Goal: Task Accomplishment & Management: Complete application form

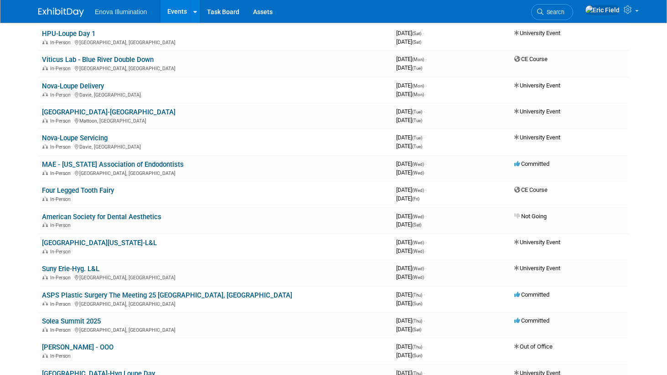
scroll to position [1409, 0]
click at [83, 86] on link "Nova-Loupe Delivery" at bounding box center [73, 87] width 62 height 8
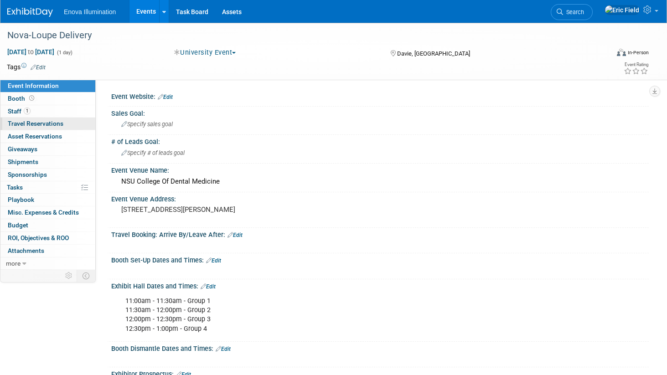
click at [25, 122] on span "Travel Reservations 0" at bounding box center [36, 123] width 56 height 7
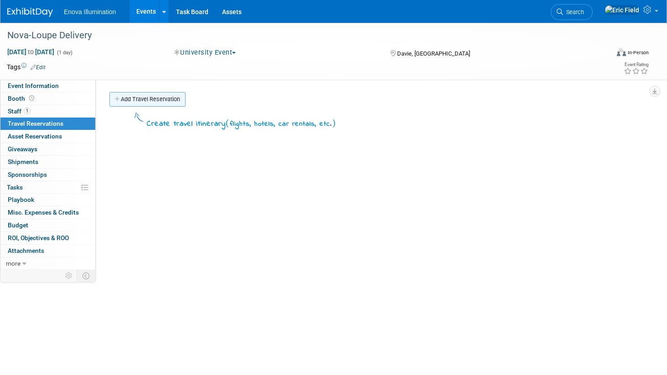
click at [147, 96] on link "Add Travel Reservation" at bounding box center [147, 99] width 76 height 15
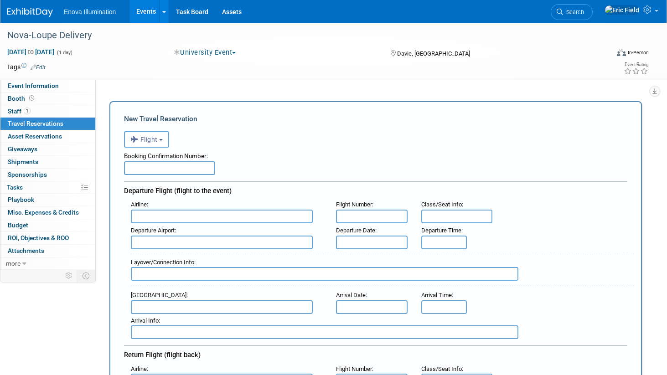
click at [169, 171] on input "text" at bounding box center [169, 169] width 91 height 14
type input "JLIXL9"
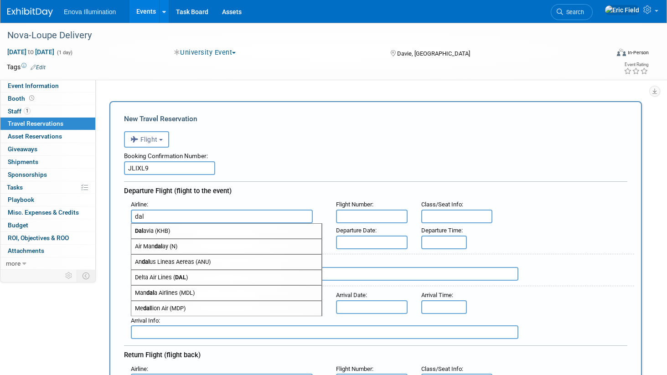
click at [174, 275] on span "Delta Air Lines ( DAL )" at bounding box center [226, 278] width 190 height 15
type input "Delta Air Lines (DAL)"
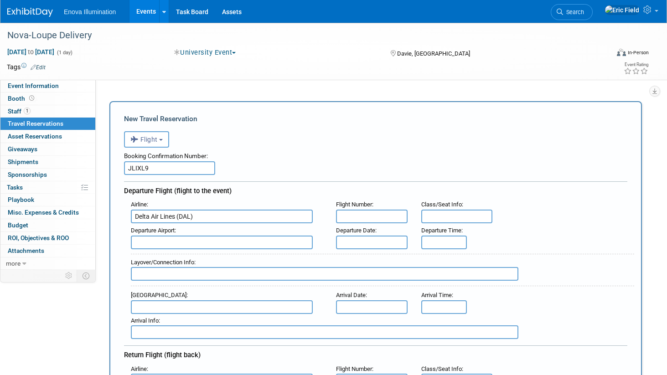
click at [389, 215] on input "text" at bounding box center [372, 217] width 72 height 14
type input "DL1413"
type input "26C"
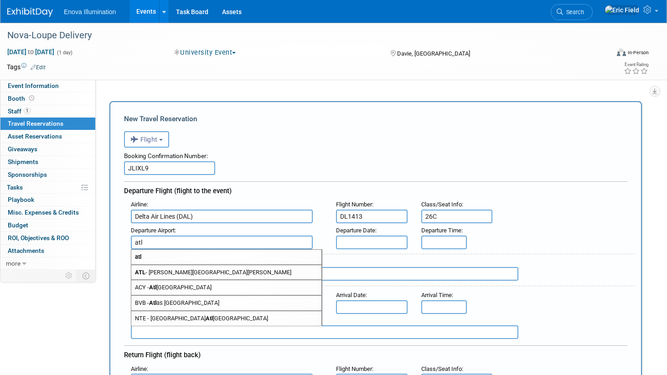
click at [266, 271] on span "ATL - Hartsfield Jackson Atlanta International Airport" at bounding box center [226, 273] width 190 height 15
type input "ATL - Hartsfield Jackson Atlanta International Airport"
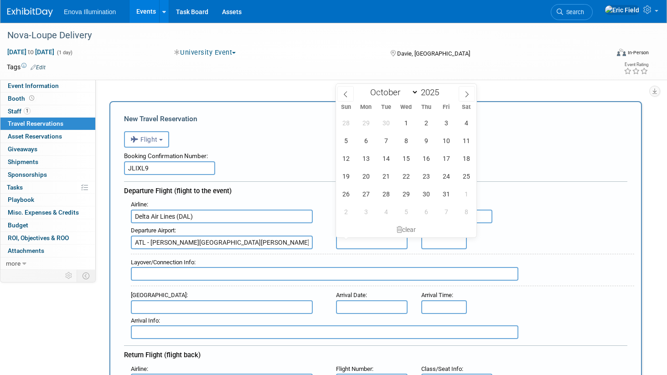
click at [376, 237] on input "text" at bounding box center [372, 243] width 72 height 14
click at [346, 141] on span "5" at bounding box center [346, 141] width 18 height 18
type input "Oct 5, 2025"
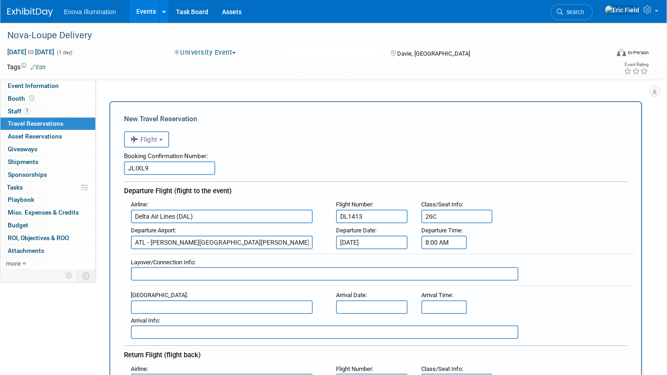
click at [443, 245] on input "8:00 AM" at bounding box center [445, 243] width 46 height 14
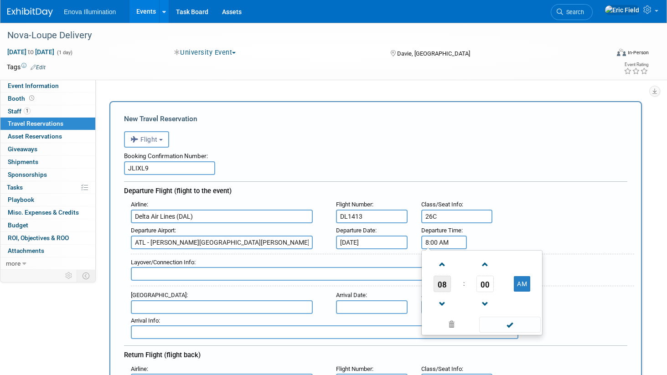
click at [441, 286] on span "08" at bounding box center [442, 284] width 17 height 16
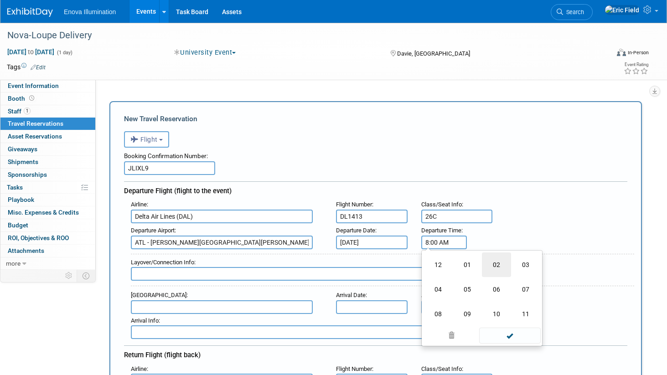
click at [490, 263] on td "02" at bounding box center [496, 265] width 29 height 25
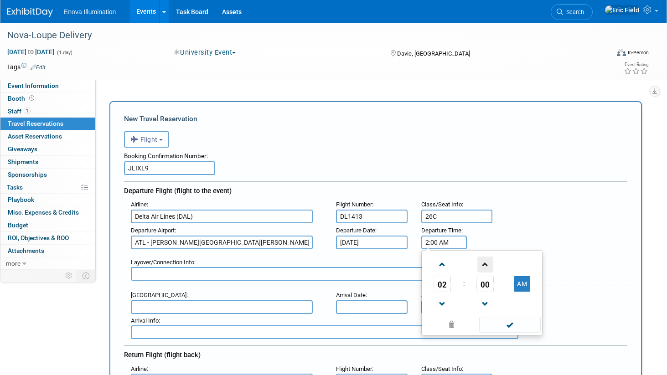
click at [487, 267] on span at bounding box center [486, 265] width 16 height 16
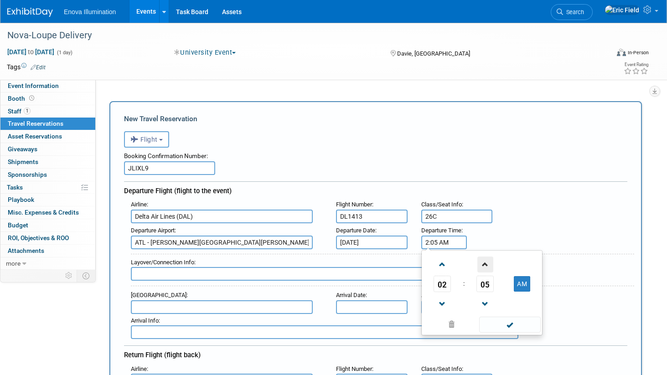
click at [487, 267] on span at bounding box center [486, 265] width 16 height 16
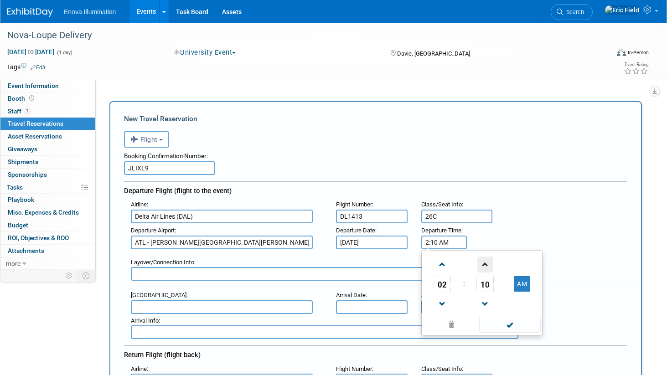
click at [487, 267] on span at bounding box center [486, 265] width 16 height 16
click at [521, 281] on button "AM" at bounding box center [522, 284] width 16 height 16
type input "2:11 PM"
click at [515, 327] on span at bounding box center [511, 325] width 62 height 16
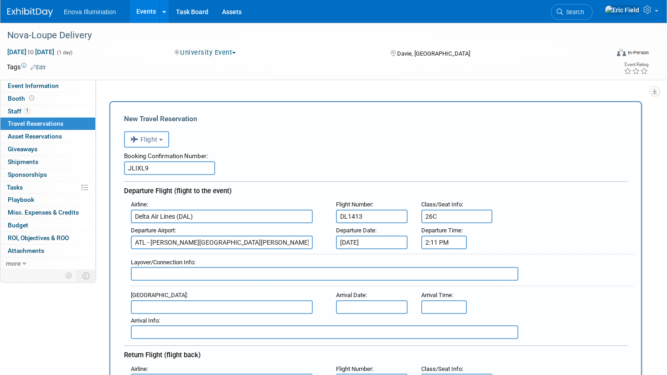
click at [237, 276] on input "text" at bounding box center [325, 274] width 388 height 14
type input "N/A"
click at [219, 322] on span "FLL - Fort Lauderdale Hollywood International Airport" at bounding box center [226, 322] width 190 height 15
type input "FLL - Fort Lauderdale Hollywood International Airport"
click at [378, 301] on input "text" at bounding box center [372, 308] width 72 height 14
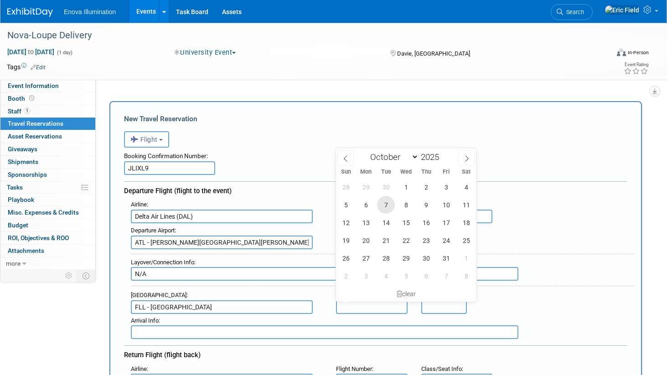
click at [387, 208] on span "7" at bounding box center [386, 205] width 18 height 18
type input "Oct 7, 2025"
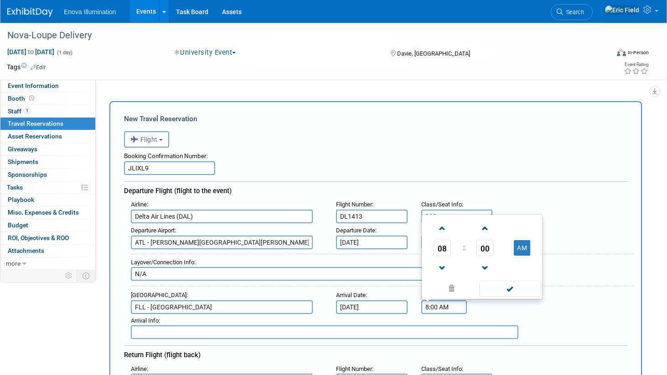
click at [432, 309] on input "8:00 AM" at bounding box center [445, 308] width 46 height 14
click at [439, 250] on span "08" at bounding box center [442, 248] width 17 height 16
click at [450, 237] on td "04" at bounding box center [438, 242] width 29 height 25
click at [485, 231] on span at bounding box center [486, 229] width 16 height 16
click at [520, 249] on button "AM" at bounding box center [522, 248] width 16 height 16
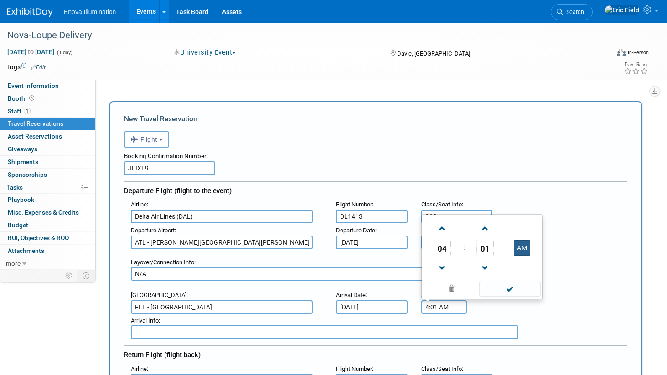
type input "4:01 PM"
click at [512, 285] on span at bounding box center [511, 289] width 62 height 16
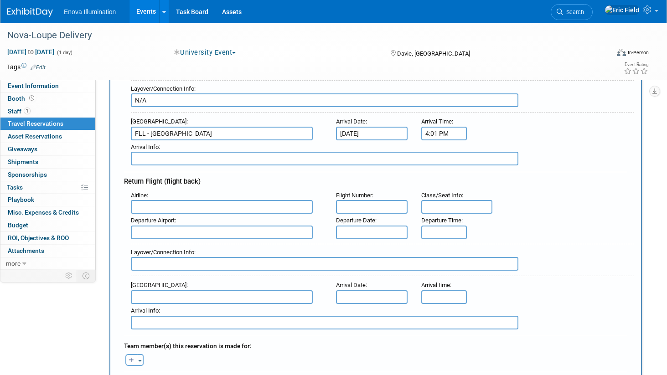
scroll to position [180, 0]
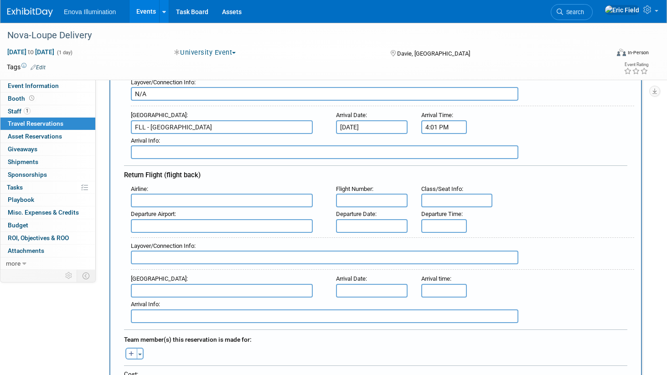
click at [226, 198] on input "text" at bounding box center [222, 201] width 182 height 14
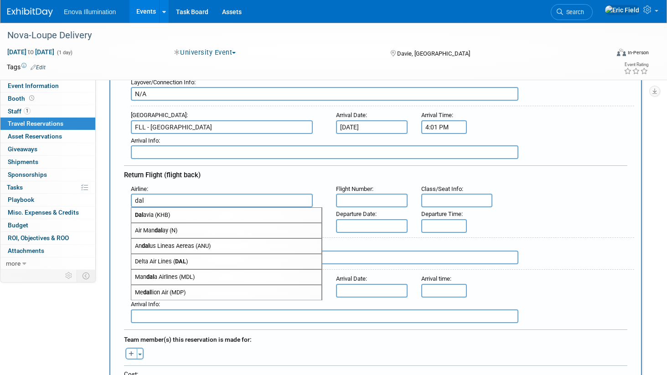
click at [180, 259] on strong "DAL" at bounding box center [180, 261] width 11 height 7
type input "Delta Air Lines (DAL)"
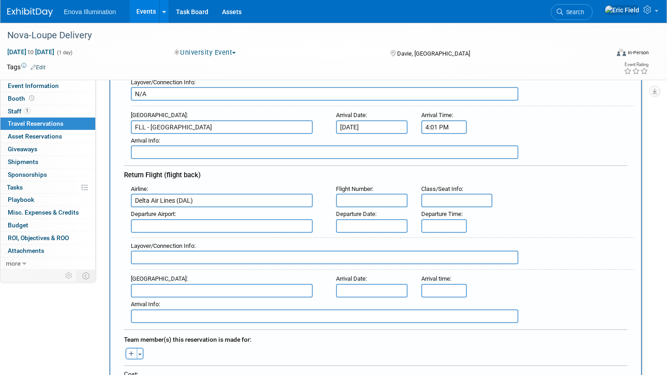
click at [368, 199] on input "text" at bounding box center [372, 201] width 72 height 14
type input "DL1341"
type input "24D"
click at [219, 237] on span "FLL - Fort Lauderdale Hollywood International Airport" at bounding box center [226, 241] width 190 height 15
type input "FLL - Fort Lauderdale Hollywood International Airport"
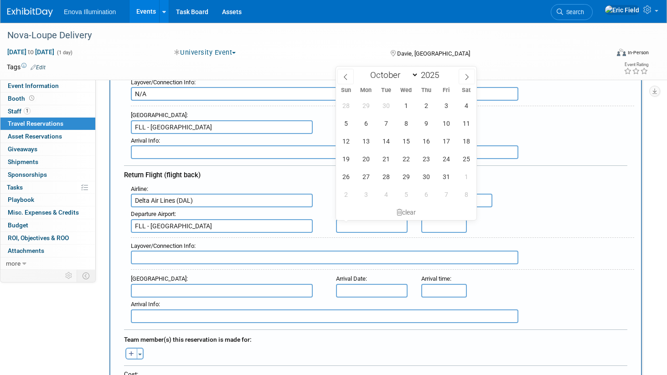
click at [363, 223] on input "text" at bounding box center [372, 226] width 72 height 14
click at [387, 125] on span "7" at bounding box center [386, 124] width 18 height 18
type input "Oct 7, 2025"
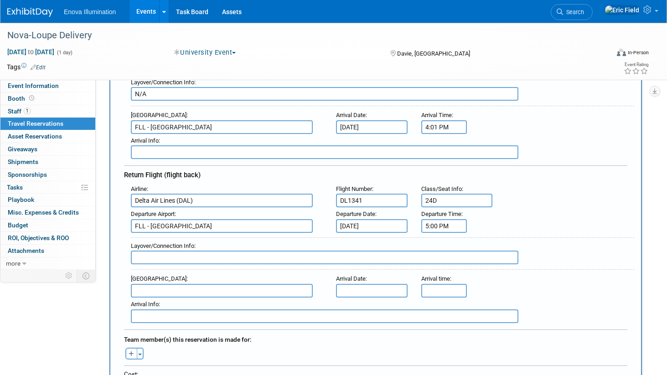
click at [444, 227] on input "5:00 PM" at bounding box center [445, 226] width 46 height 14
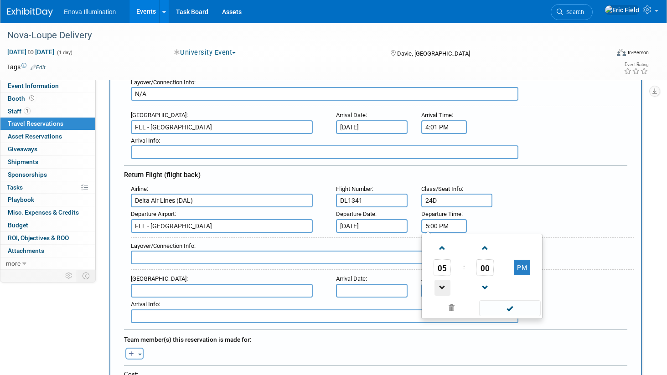
click at [442, 280] on span at bounding box center [443, 288] width 16 height 16
click at [487, 267] on span "00" at bounding box center [485, 268] width 17 height 16
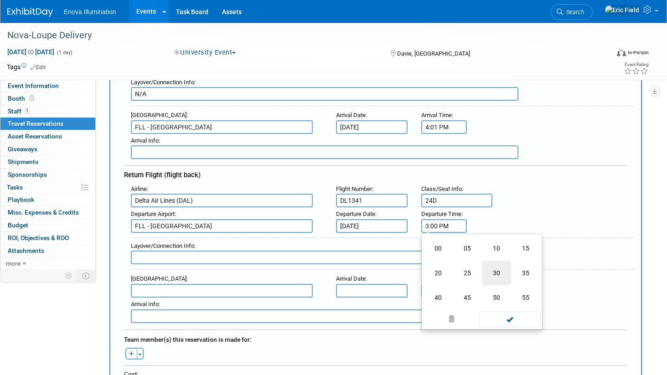
click at [487, 268] on td "30" at bounding box center [496, 273] width 29 height 25
type input "3:30 PM"
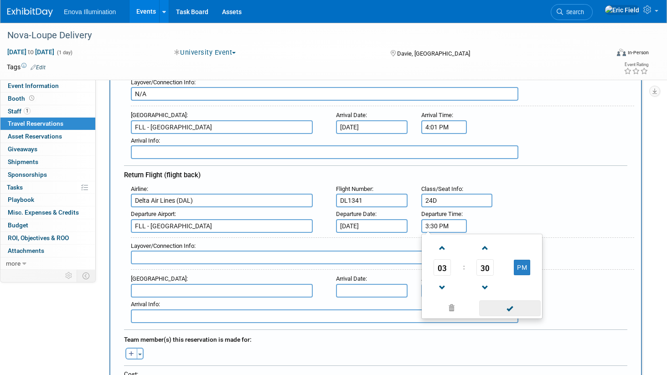
click at [512, 309] on span at bounding box center [511, 309] width 62 height 16
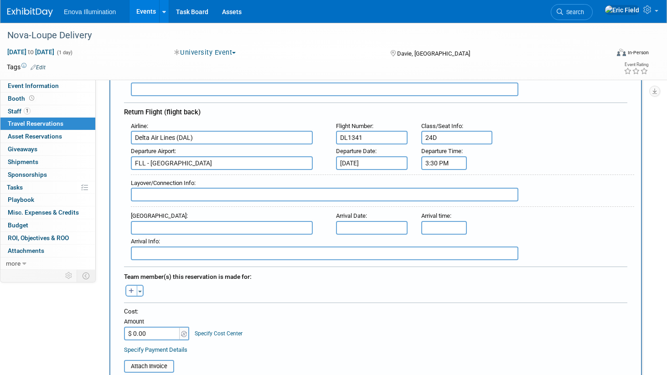
scroll to position [253, 0]
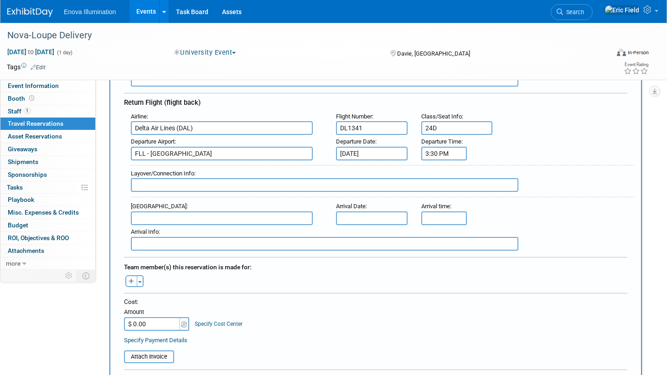
click at [210, 182] on input "text" at bounding box center [325, 185] width 388 height 14
type input "N/A"
click at [208, 220] on input "text" at bounding box center [222, 219] width 182 height 14
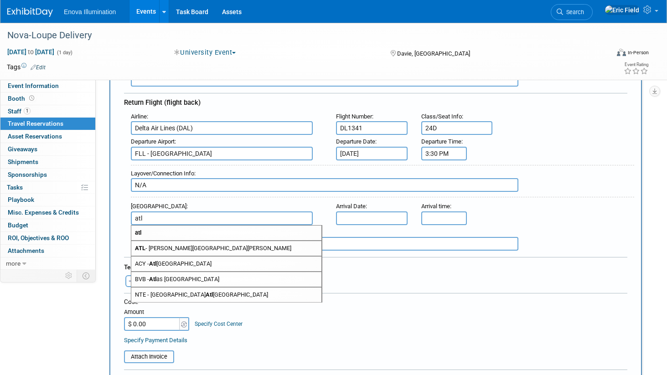
click at [199, 243] on span "ATL - Hartsfield Jackson Atlanta International Airport" at bounding box center [226, 248] width 190 height 15
type input "ATL - Hartsfield Jackson Atlanta International Airport"
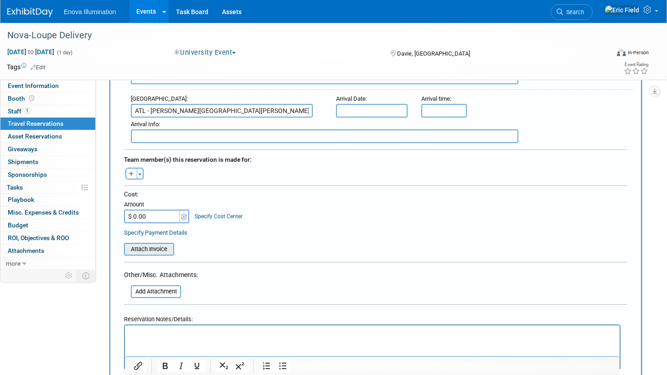
scroll to position [363, 0]
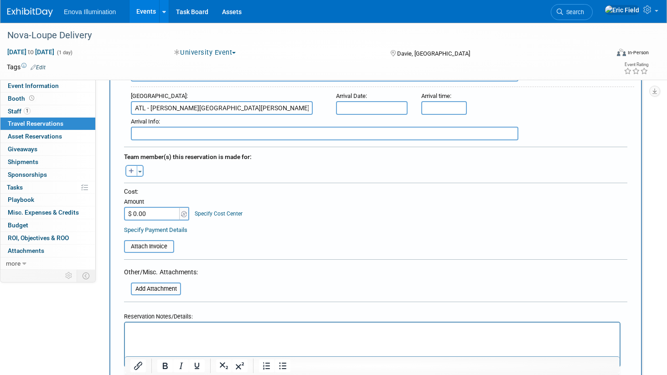
click at [156, 216] on input "$ 0.00" at bounding box center [152, 214] width 57 height 14
type input "$ 466.96"
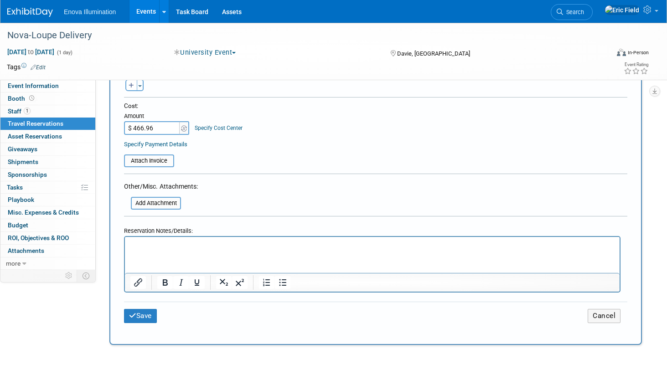
scroll to position [469, 0]
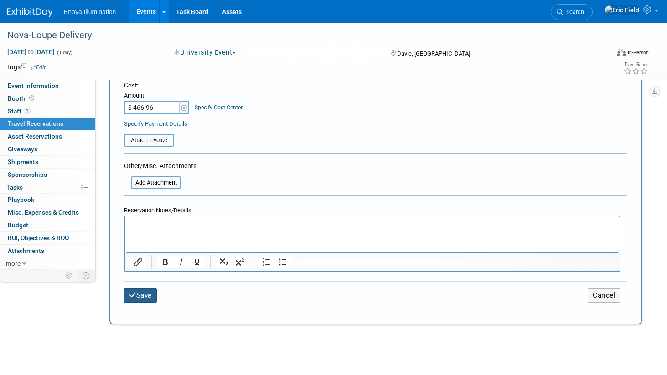
click at [147, 293] on button "Save" at bounding box center [140, 296] width 33 height 14
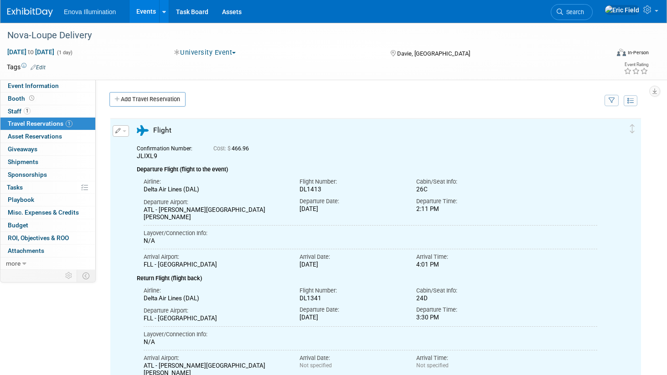
scroll to position [0, 0]
